Goal: Task Accomplishment & Management: Complete application form

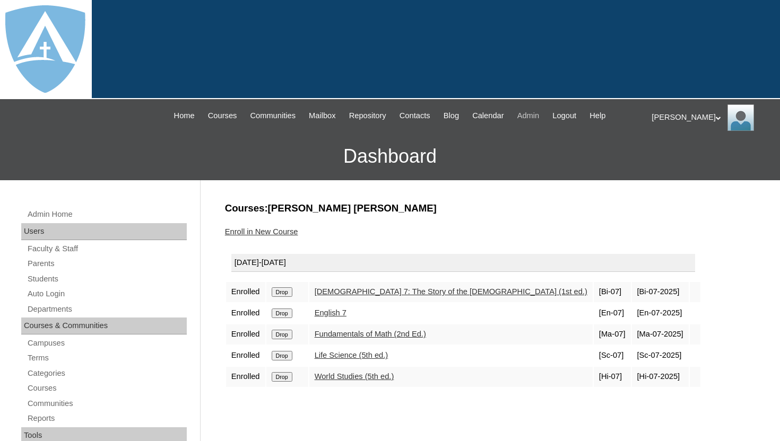
click at [540, 117] on span "Admin" at bounding box center [528, 116] width 22 height 12
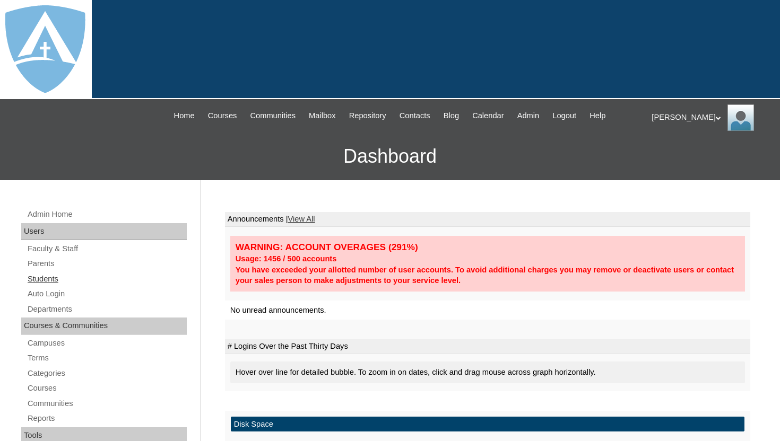
click at [50, 281] on link "Students" at bounding box center [107, 279] width 160 height 13
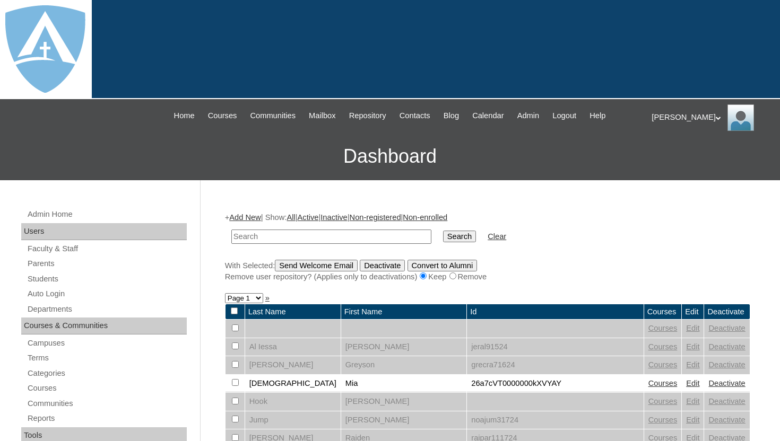
click at [272, 236] on input "text" at bounding box center [331, 237] width 200 height 14
type input "jahida"
click at [448, 238] on input "Search" at bounding box center [459, 237] width 33 height 12
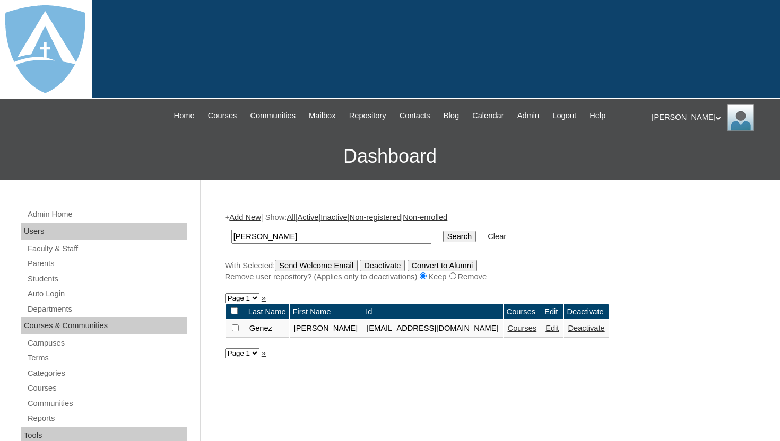
click at [53, 277] on link "Students" at bounding box center [107, 279] width 160 height 13
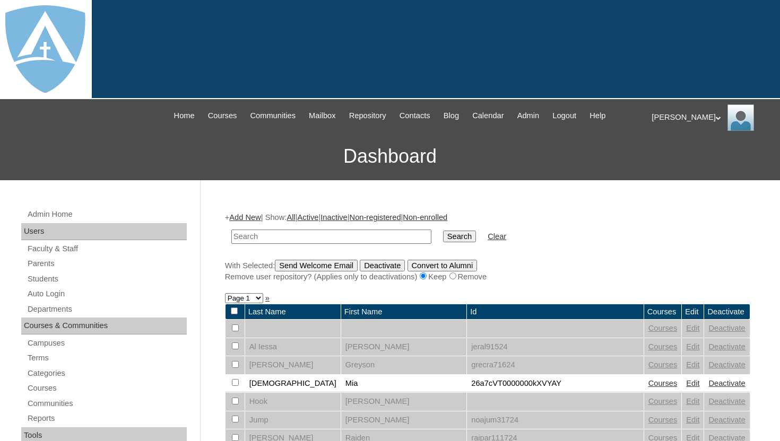
click at [253, 219] on link "Add New" at bounding box center [244, 217] width 31 height 8
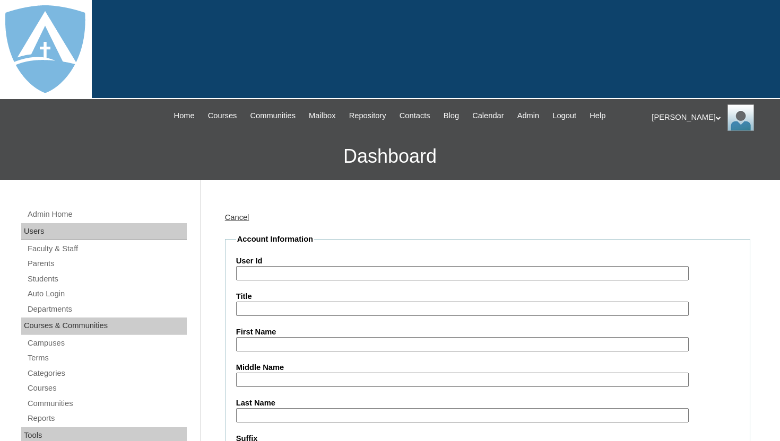
paste input "a7cVT0000000pK"
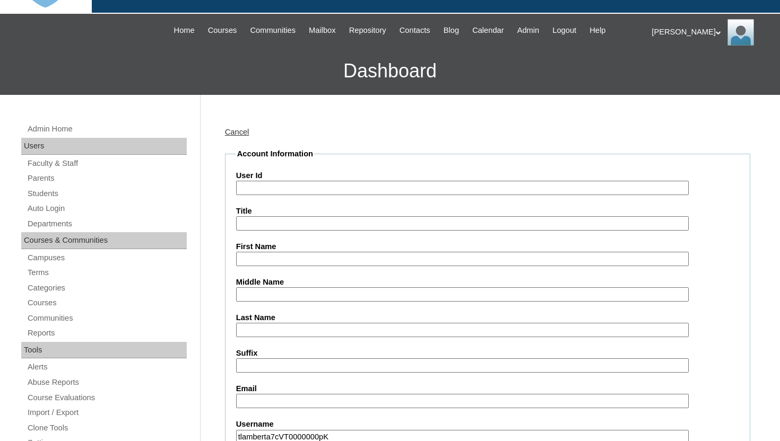
scroll to position [86, 0]
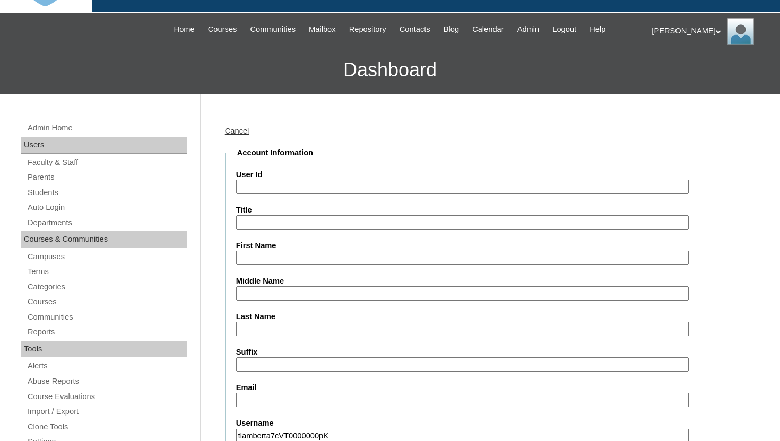
type input "tlamberta7cVT0000000pK"
click at [310, 185] on input "User Id" at bounding box center [462, 187] width 453 height 14
paste input "a7cVT0000000pK"
type input "a7cVT0000000pK"
click at [285, 255] on input "First Name" at bounding box center [462, 258] width 453 height 14
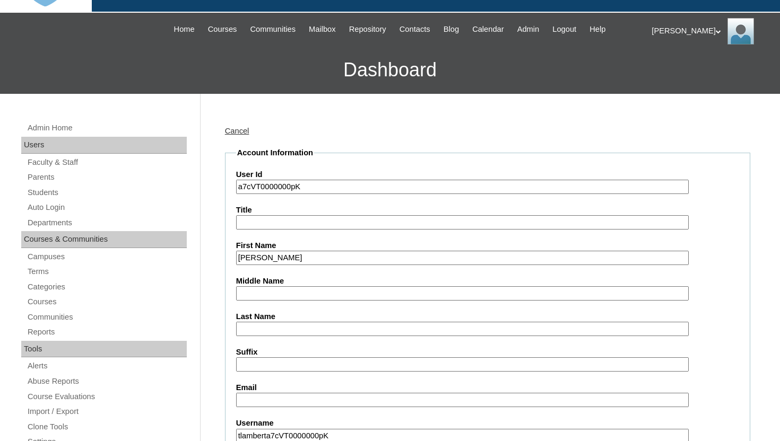
type input "Leonard"
click at [259, 327] on input "Last Name" at bounding box center [462, 329] width 453 height 14
type input "Cudiamat"
click at [288, 398] on input "Email" at bounding box center [462, 400] width 453 height 14
paste input "leonardisaiah.cudiamat@enlightiumstudent.com"
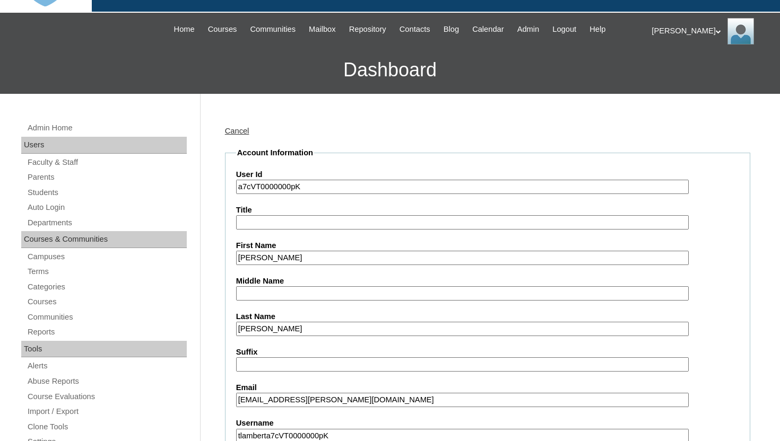
type input "leonardisaiah.cudiamat@enlightiumstudent.com"
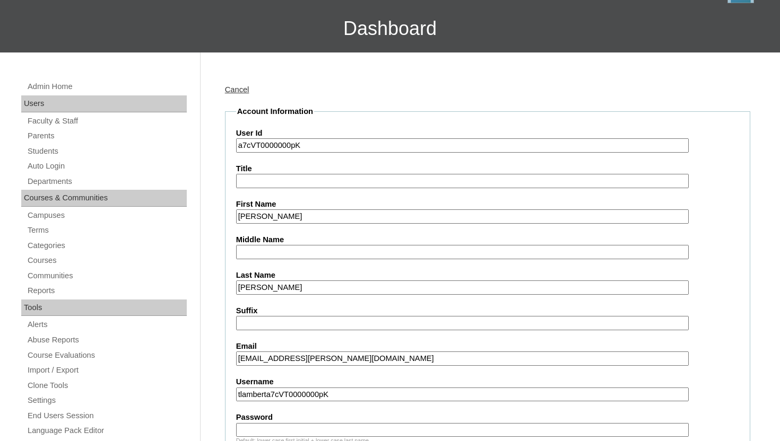
scroll to position [130, 0]
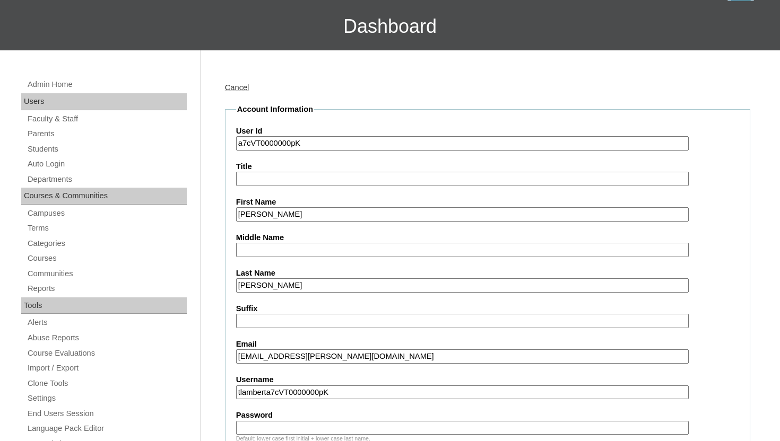
drag, startPoint x: 362, startPoint y: 438, endPoint x: 255, endPoint y: 434, distance: 107.2
drag, startPoint x: 345, startPoint y: 396, endPoint x: 235, endPoint y: 393, distance: 110.4
paste input "leonardisaiah.cudiamat@enlightiumstudent.com"
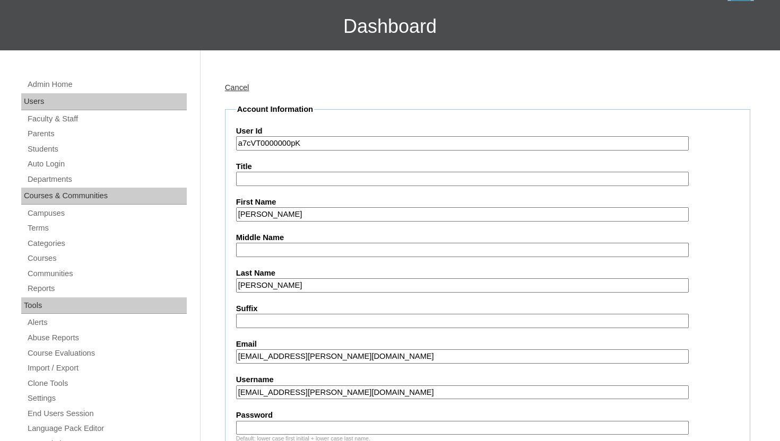
type input "leonardisaiah.cudiamat@enlightiumstudent.com"
click at [256, 429] on input "Password" at bounding box center [462, 428] width 453 height 14
paste input "leonardisaiah.cudiamat@enlightiumstudent.com"
type input "leonardisaiah.cudiamat@enlightiumstudent.com"
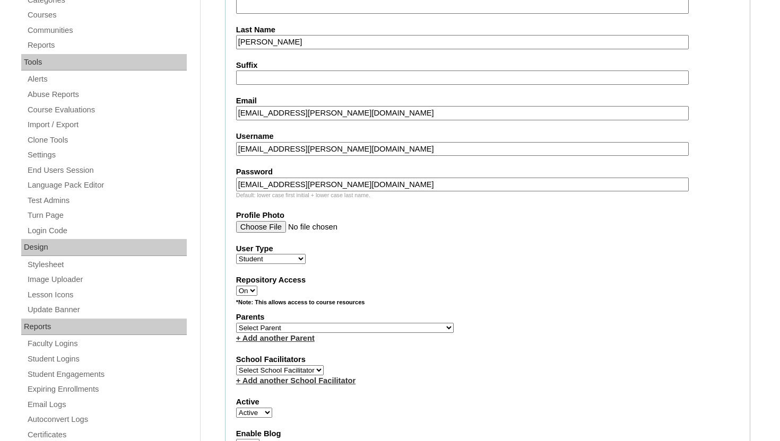
scroll to position [385, 0]
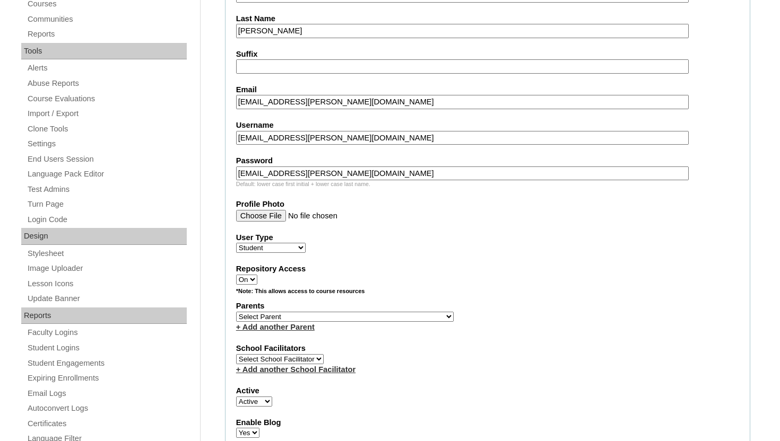
click at [340, 317] on select "Select Parent Abbas, Tahani Garcia, Rosa Kaneko, Chad Labourdette, Jessica Nich…" at bounding box center [345, 317] width 218 height 10
select select "101586"
click at [236, 312] on select "Select Parent Abbas, Tahani Garcia, Rosa Kaneko, Chad Labourdette, Jessica Nich…" at bounding box center [345, 317] width 218 height 10
click at [436, 325] on div "+ Add another Parent" at bounding box center [487, 327] width 503 height 11
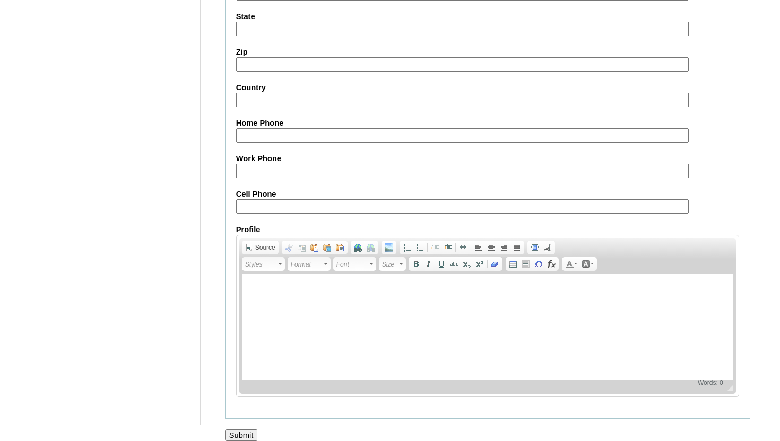
scroll to position [1242, 0]
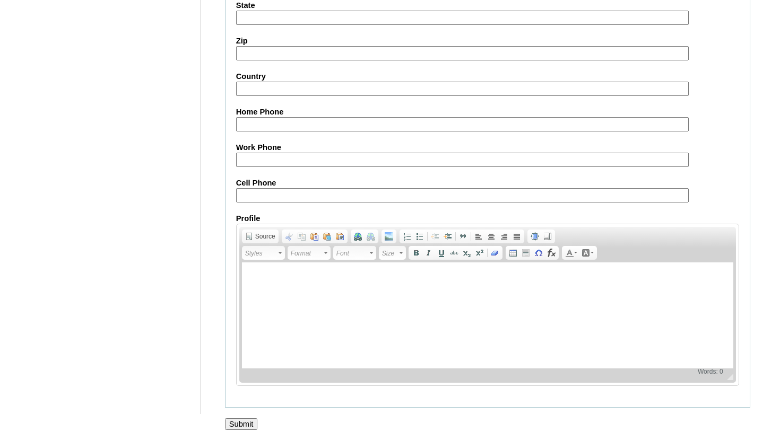
click at [245, 425] on input "Submit" at bounding box center [241, 425] width 33 height 12
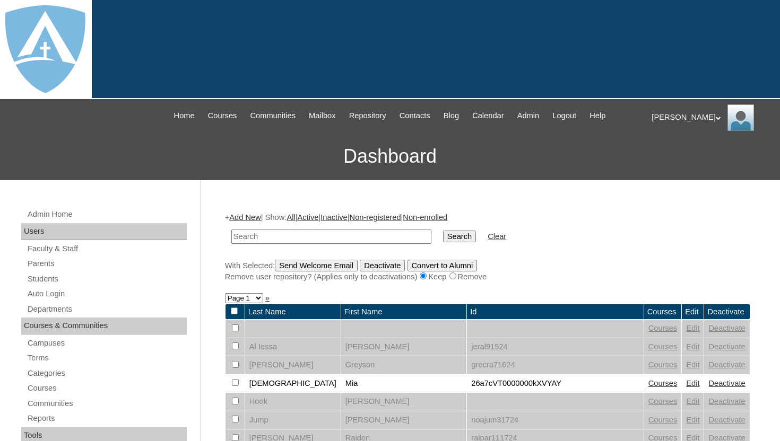
click at [345, 236] on input "text" at bounding box center [331, 237] width 200 height 14
type input "cudiamat"
click at [449, 235] on input "Search" at bounding box center [459, 237] width 33 height 12
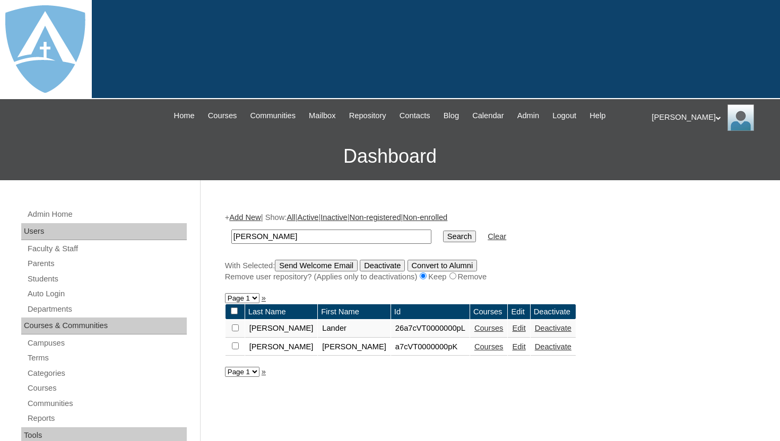
click at [474, 348] on link "Courses" at bounding box center [488, 347] width 29 height 8
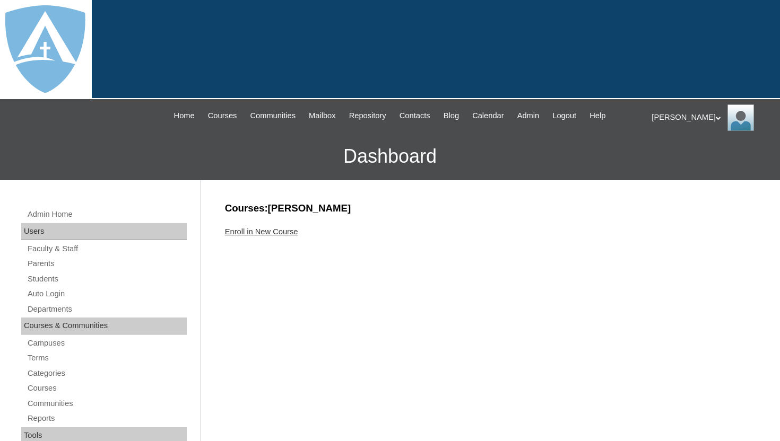
click at [293, 231] on link "Enroll in New Course" at bounding box center [261, 232] width 73 height 8
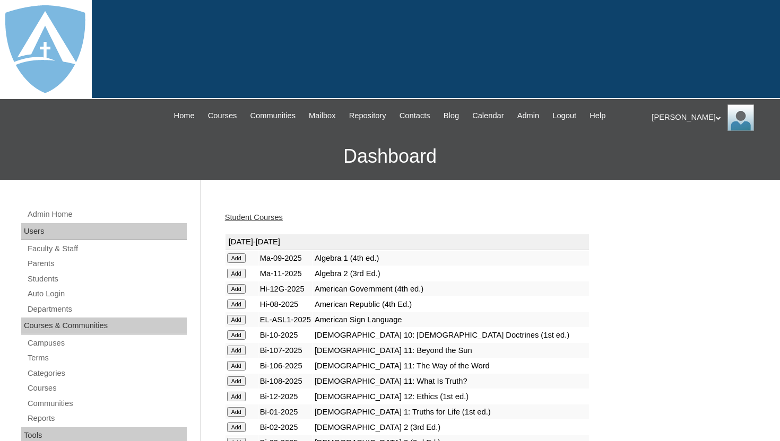
click at [342, 215] on div "Student Courses" at bounding box center [487, 217] width 525 height 11
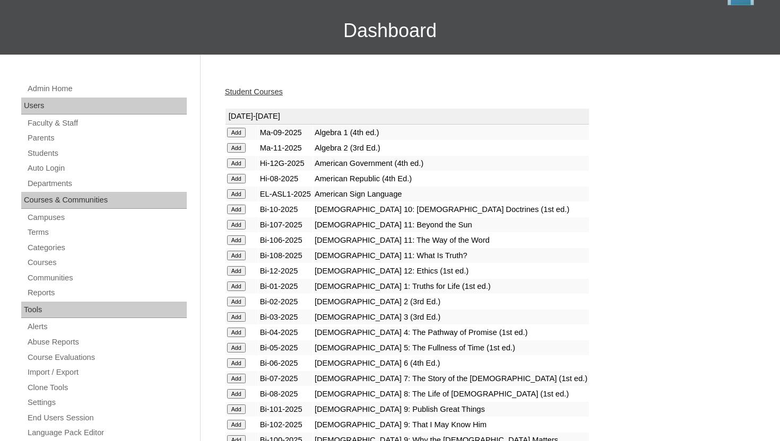
scroll to position [127, 0]
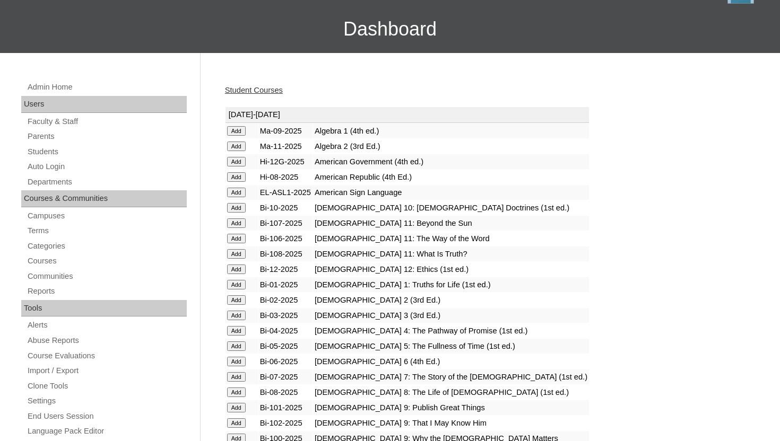
click at [239, 329] on input "Add" at bounding box center [236, 331] width 19 height 10
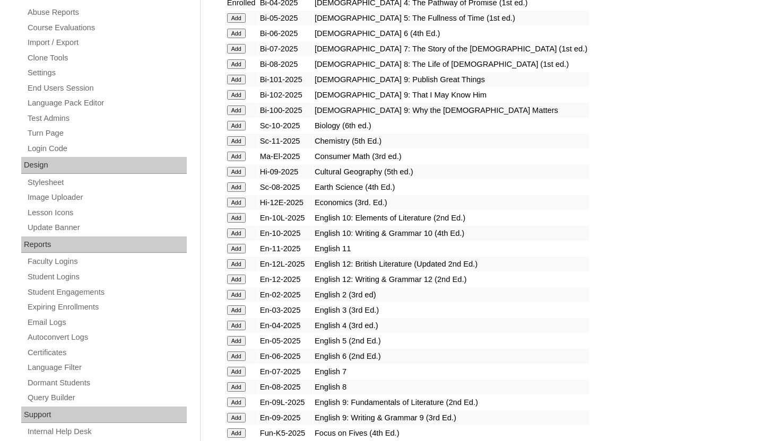
scroll to position [467, 0]
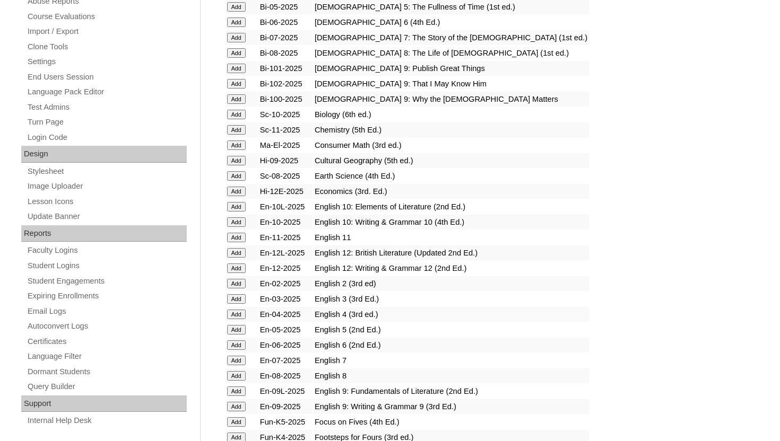
click at [232, 313] on input "Add" at bounding box center [236, 315] width 19 height 10
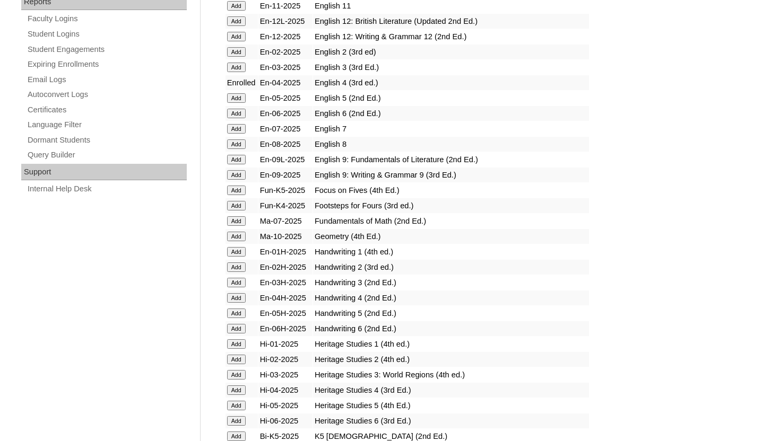
scroll to position [700, 0]
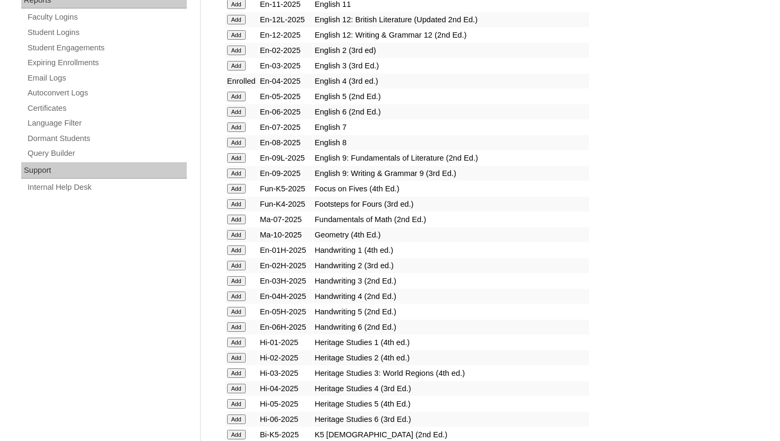
click at [235, 295] on input "Add" at bounding box center [236, 297] width 19 height 10
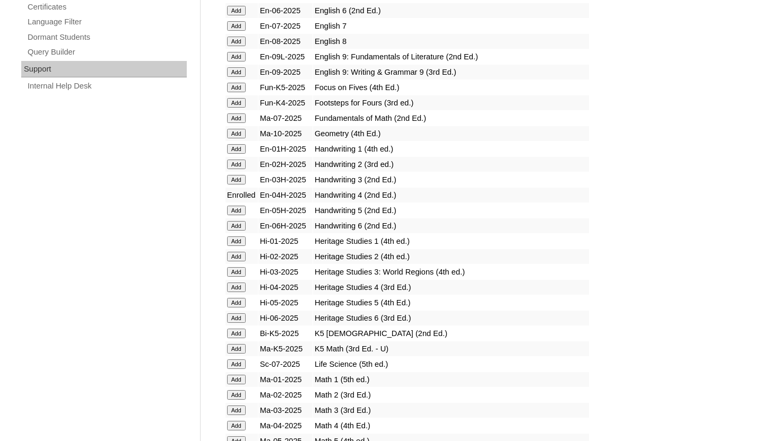
scroll to position [806, 0]
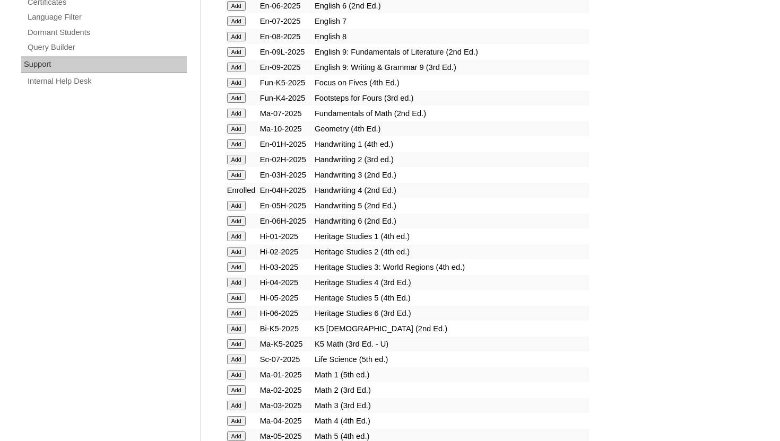
click at [237, 282] on input "Add" at bounding box center [236, 283] width 19 height 10
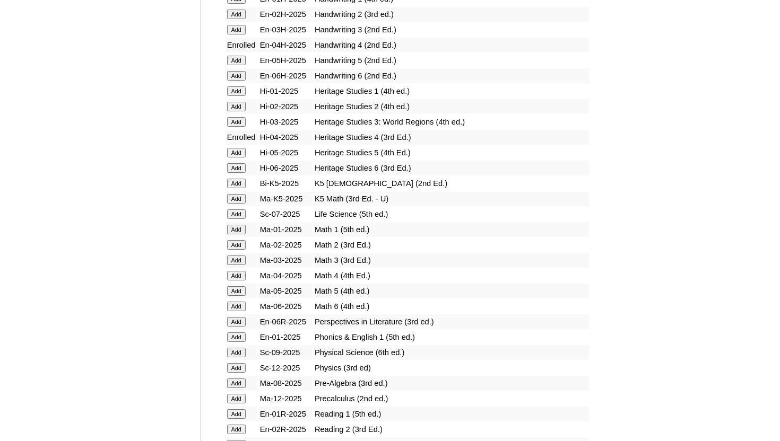
scroll to position [983, 0]
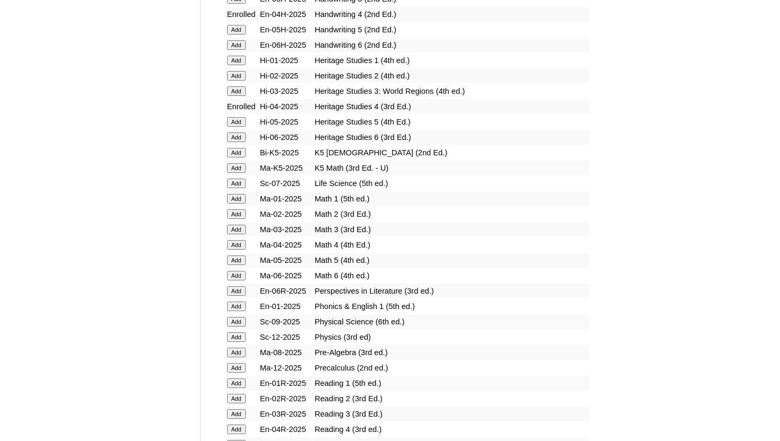
click at [236, 242] on input "Add" at bounding box center [236, 245] width 19 height 10
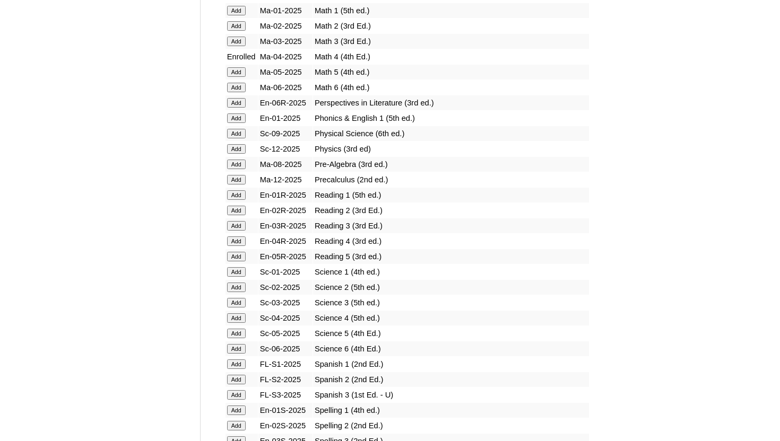
scroll to position [1178, 0]
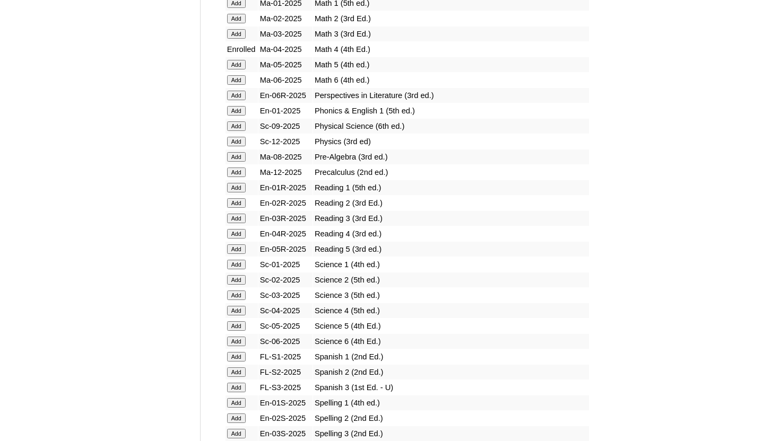
click at [235, 232] on input "Add" at bounding box center [236, 234] width 19 height 10
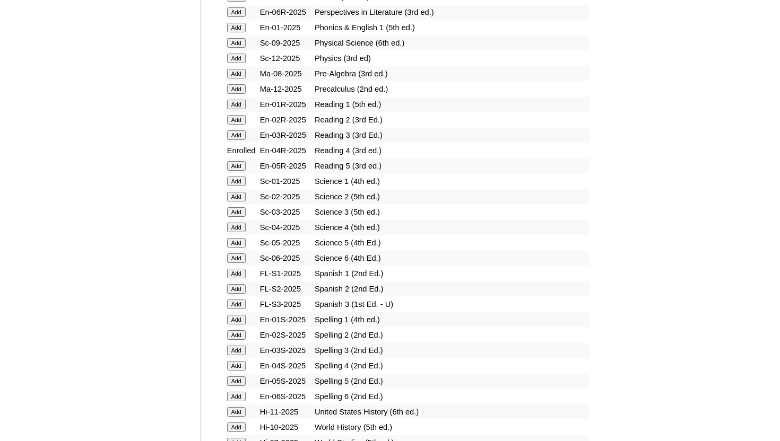
scroll to position [1264, 0]
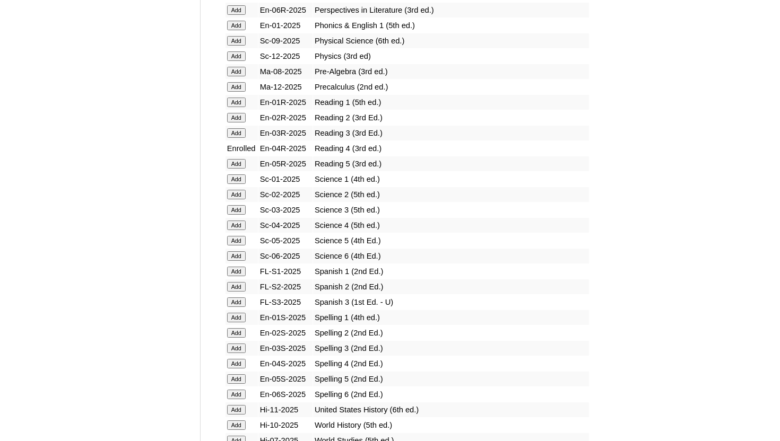
click at [238, 225] on input "Add" at bounding box center [236, 226] width 19 height 10
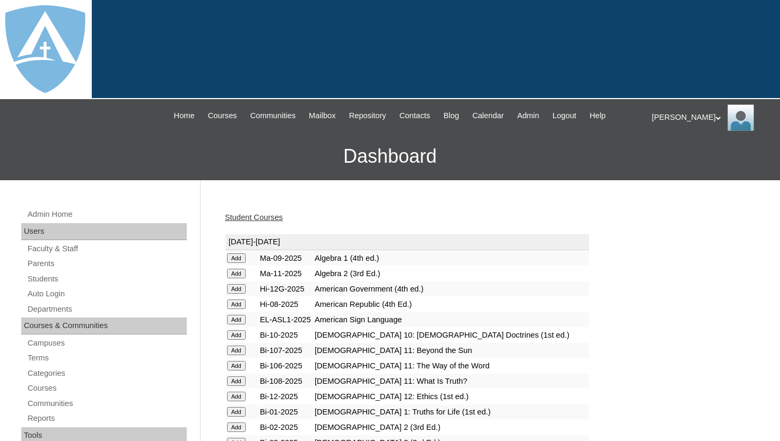
click at [641, 140] on h3 "Dashboard" at bounding box center [389, 157] width 769 height 48
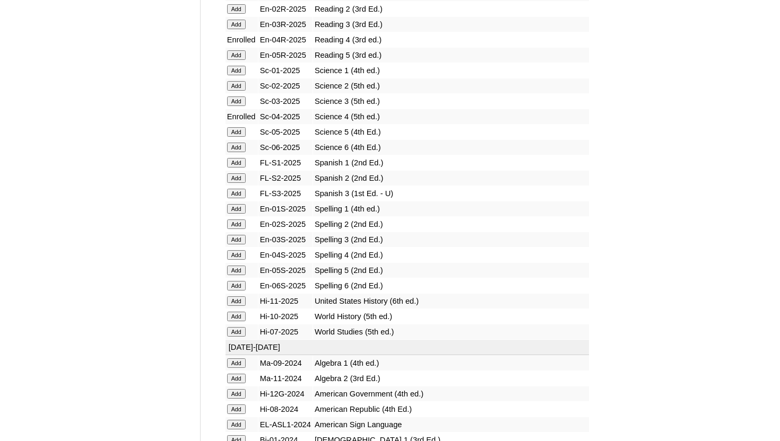
scroll to position [1374, 0]
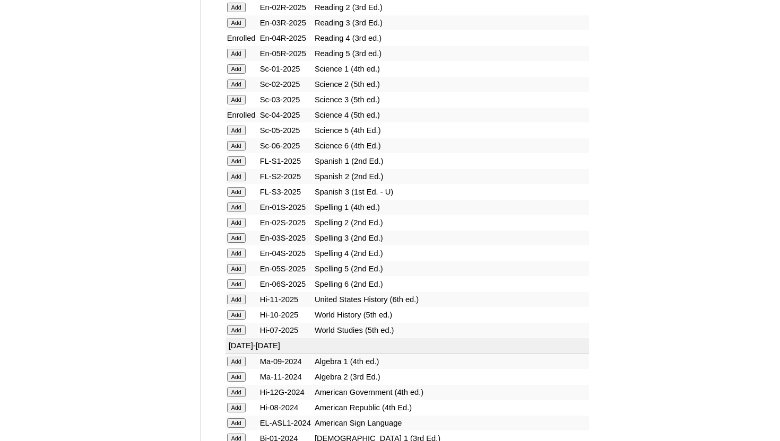
click at [238, 254] on input "Add" at bounding box center [236, 254] width 19 height 10
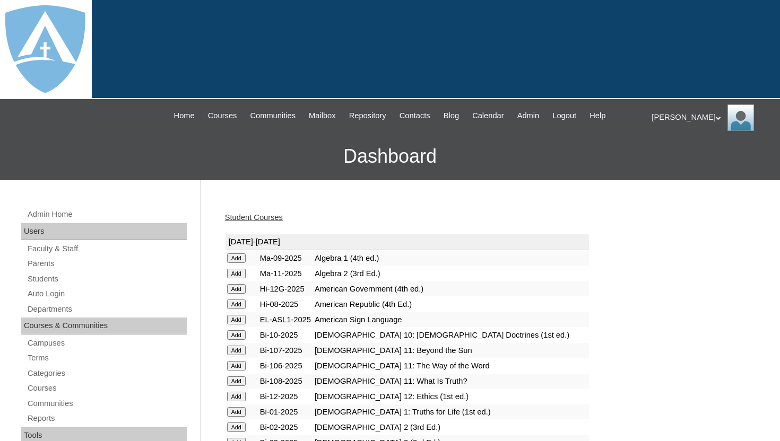
click at [270, 214] on link "Student Courses" at bounding box center [254, 217] width 58 height 8
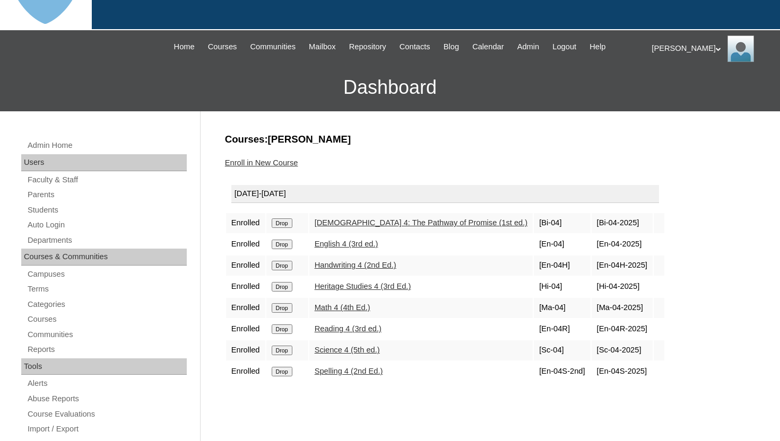
scroll to position [85, 0]
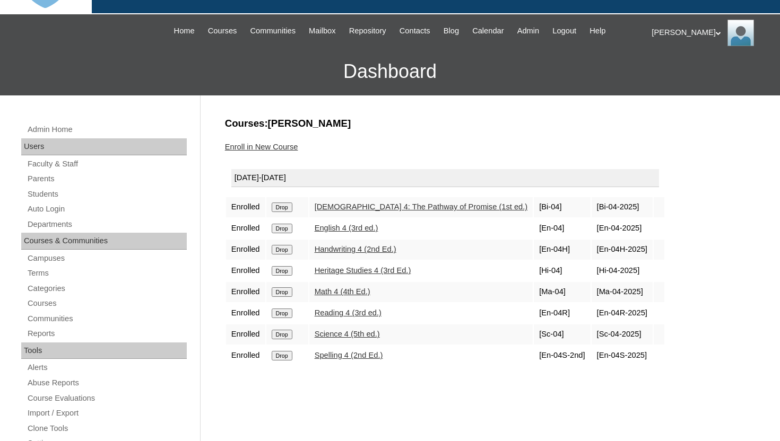
click at [426, 142] on div "Enroll in New Course" at bounding box center [487, 147] width 525 height 11
